Goal: Task Accomplishment & Management: Manage account settings

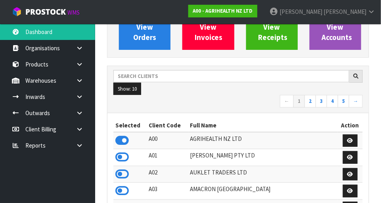
scroll to position [626, 274]
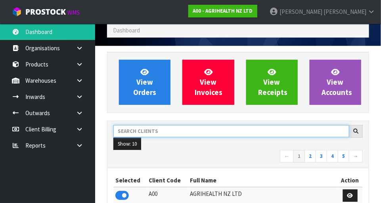
click at [141, 85] on input "text" at bounding box center [231, 131] width 236 height 12
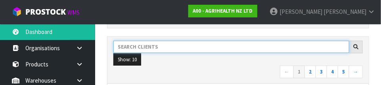
scroll to position [116, 0]
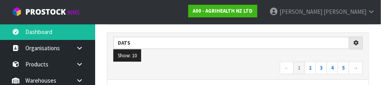
click at [215, 72] on nav "← 1 2 3 4 5 →" at bounding box center [237, 69] width 249 height 14
type input "DATS"
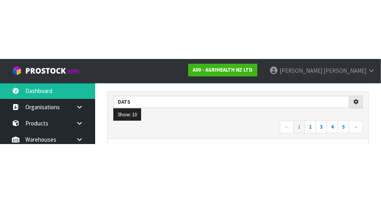
scroll to position [120, 0]
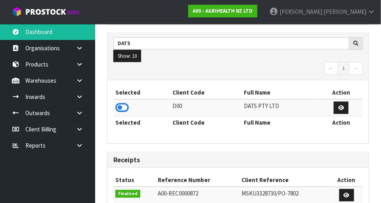
click at [123, 85] on icon at bounding box center [121, 108] width 13 height 12
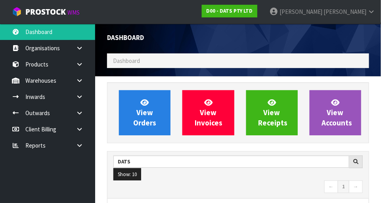
scroll to position [626, 274]
click at [363, 14] on span "Luff" at bounding box center [345, 12] width 43 height 8
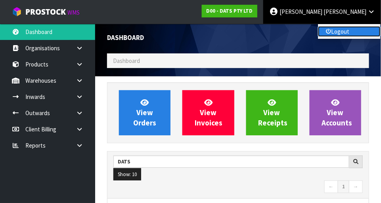
click at [358, 35] on link "Logout" at bounding box center [349, 31] width 63 height 11
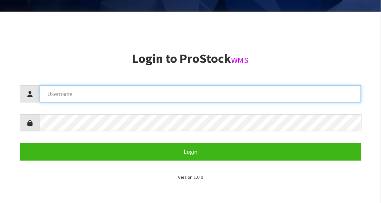
click at [135, 91] on input "text" at bounding box center [201, 94] width 322 height 17
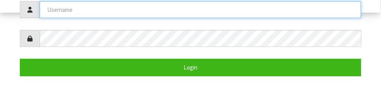
scroll to position [129, 0]
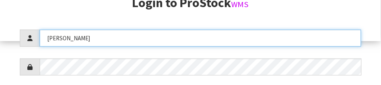
type input "[PERSON_NAME]"
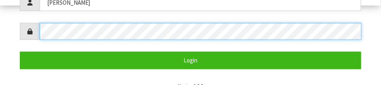
scroll to position [169, 0]
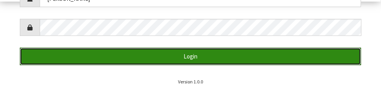
click at [299, 58] on button "Login" at bounding box center [190, 56] width 341 height 17
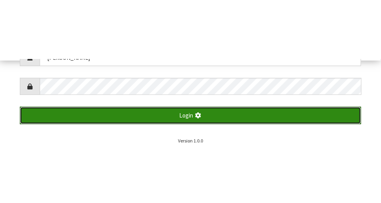
scroll to position [203, 0]
